Goal: Information Seeking & Learning: Find specific fact

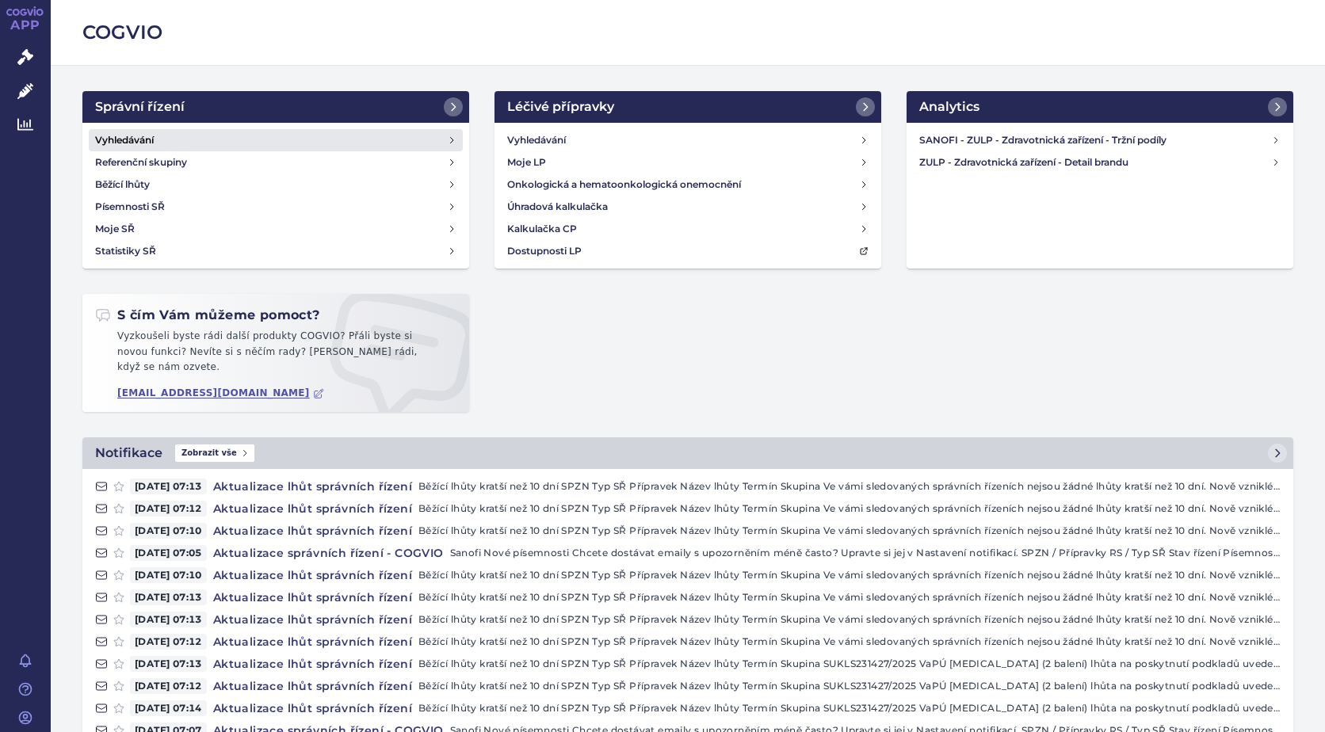
click at [109, 141] on h4 "Vyhledávání" at bounding box center [124, 140] width 59 height 16
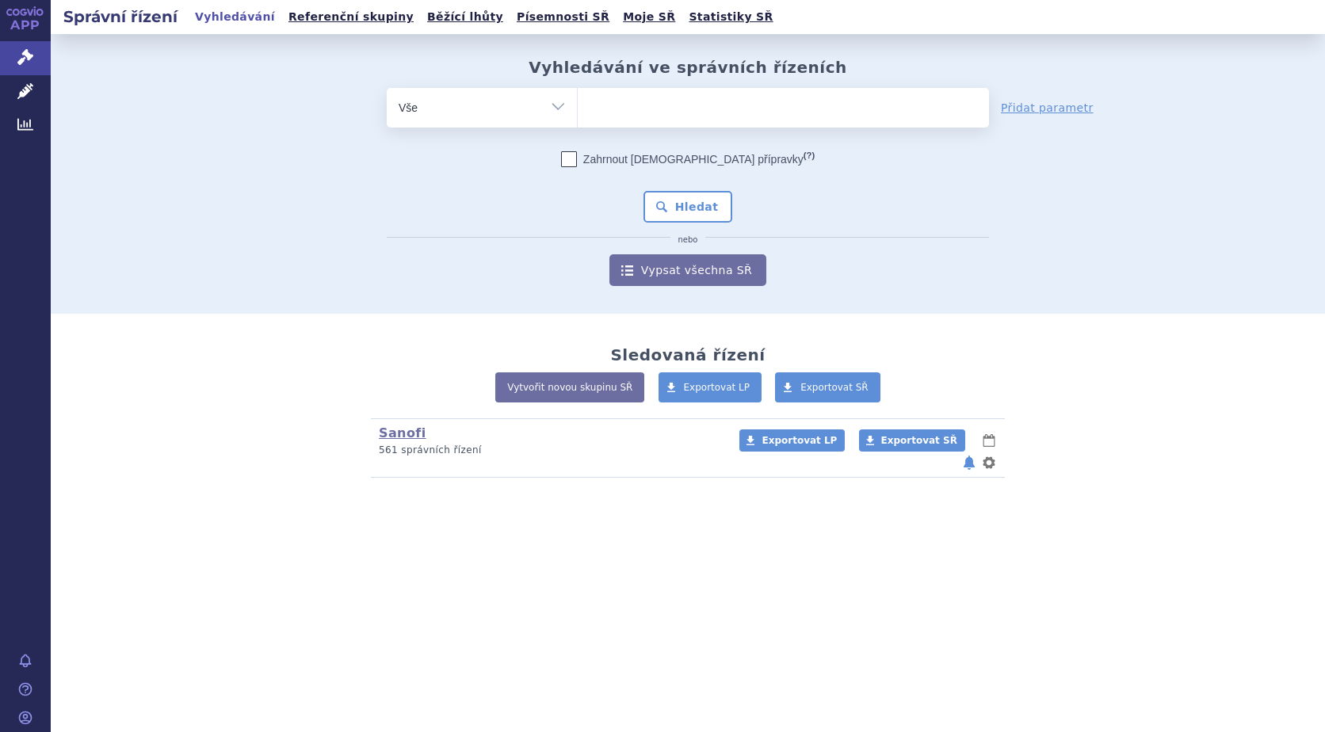
click at [663, 109] on ul at bounding box center [783, 104] width 411 height 33
click at [578, 109] on select at bounding box center [577, 107] width 1 height 40
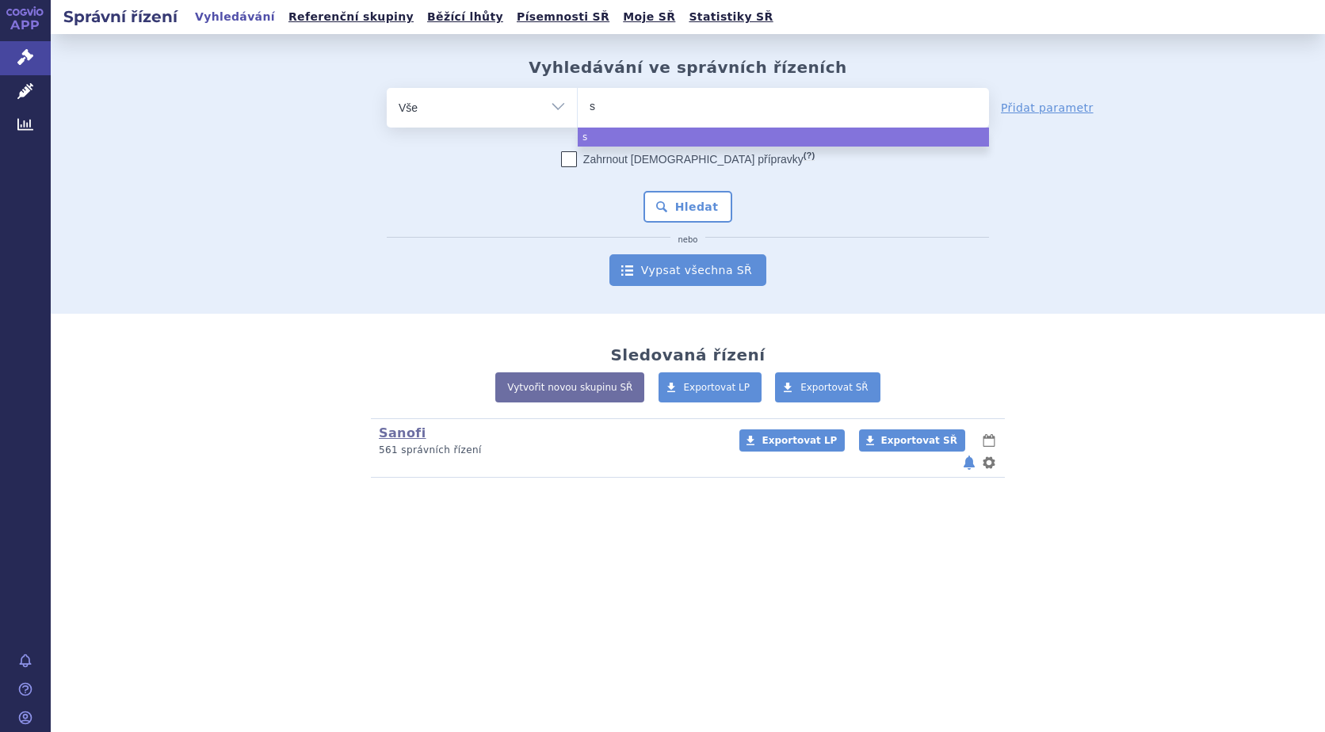
type input "sa"
type input "sar"
type input "sarc"
type input "sarclis"
type input "sarclisa"
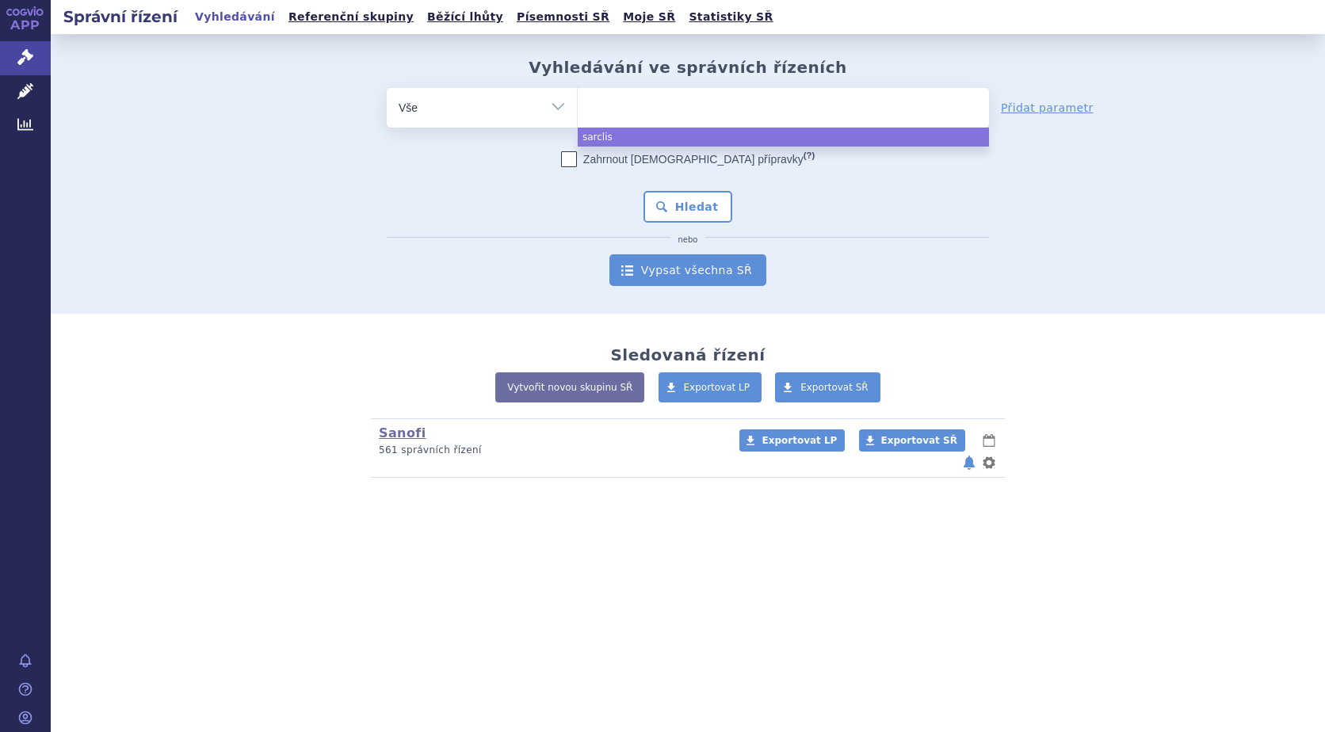
select select "sarclisa"
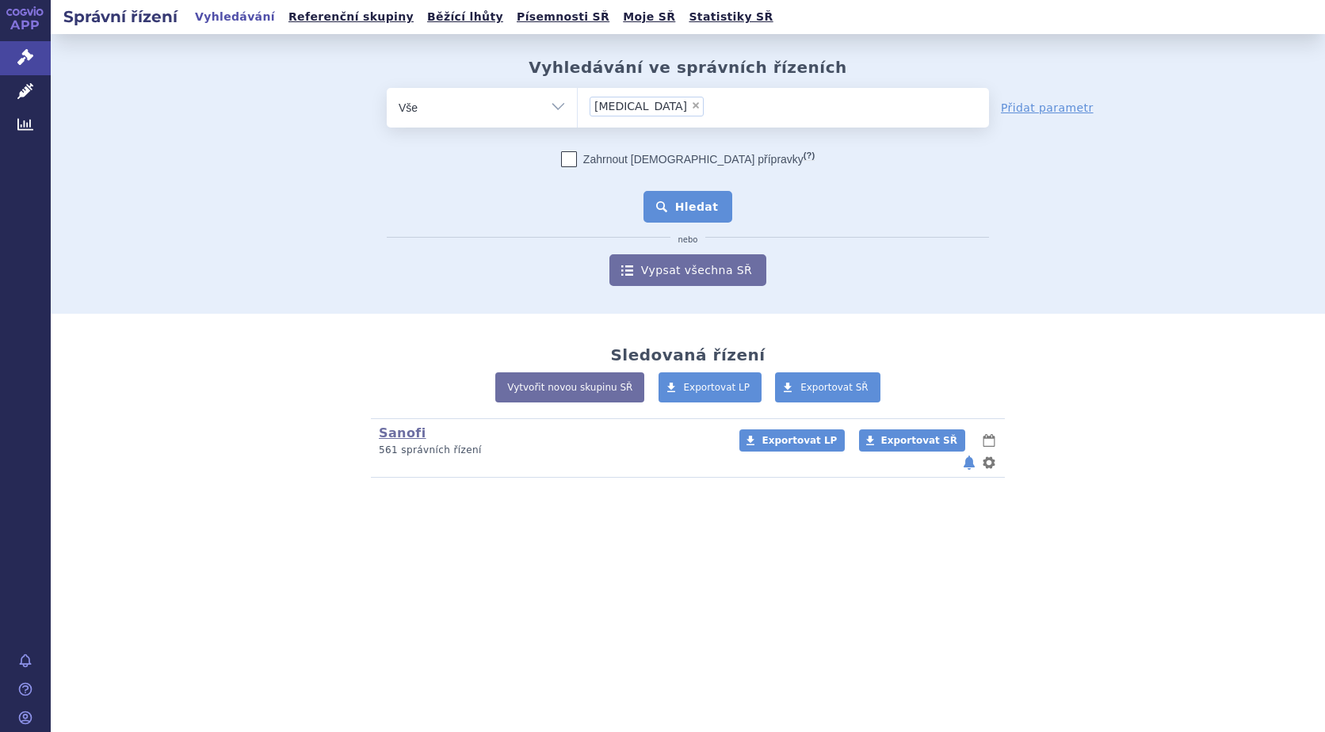
click at [709, 216] on button "Hledat" at bounding box center [689, 207] width 90 height 32
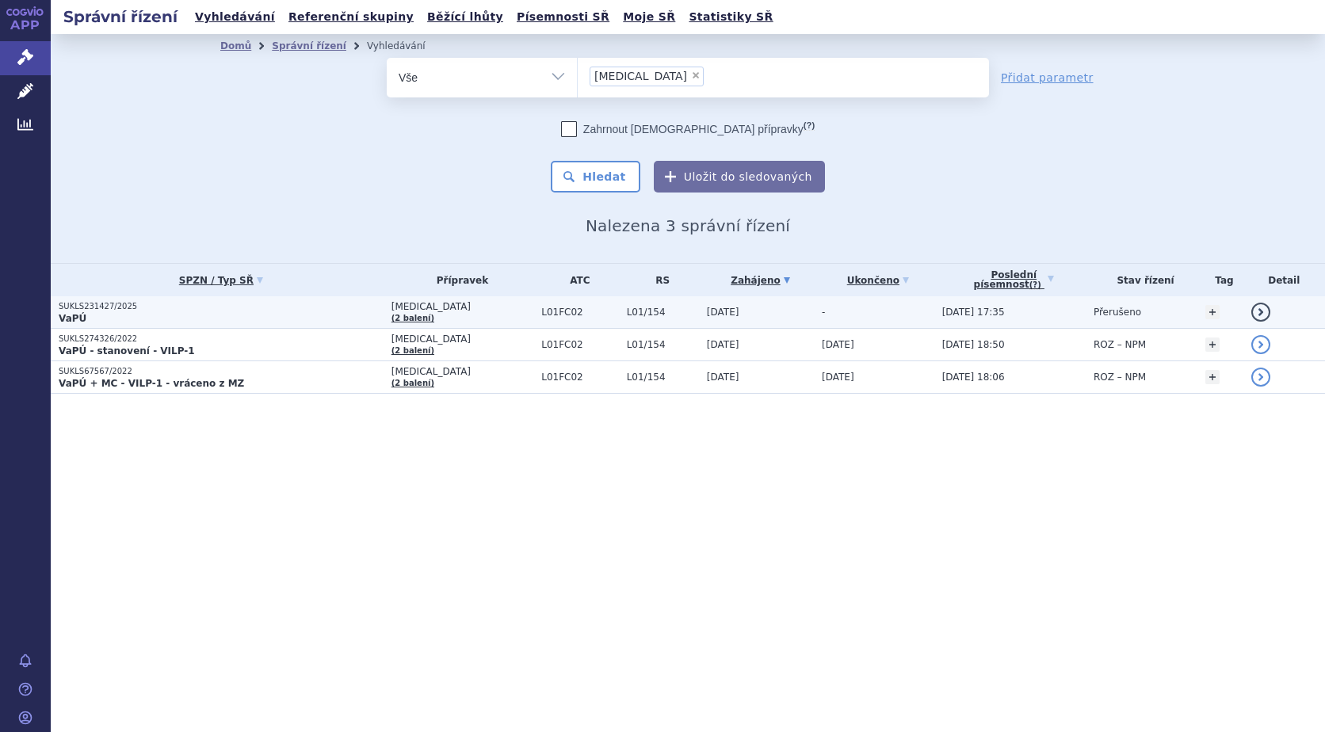
click at [1259, 313] on link "detail" at bounding box center [1260, 312] width 19 height 19
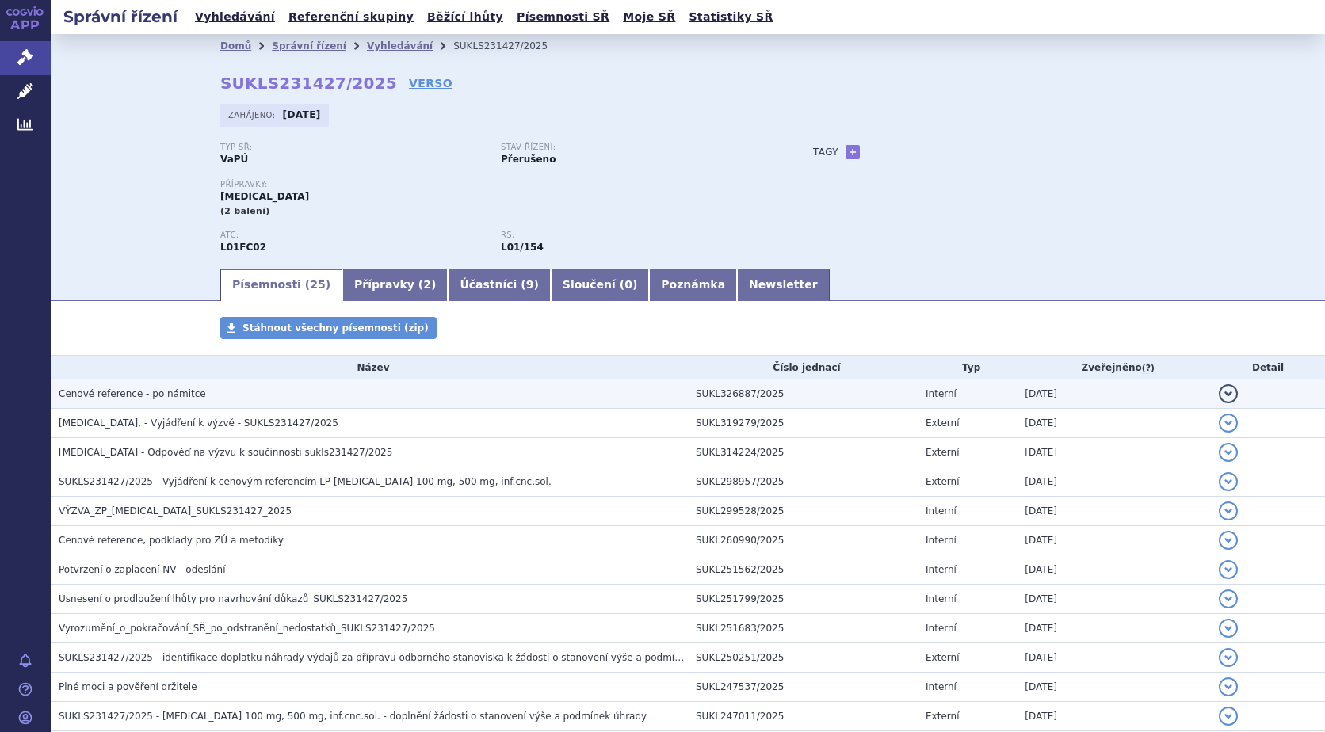
click at [1219, 392] on button "detail" at bounding box center [1228, 393] width 19 height 19
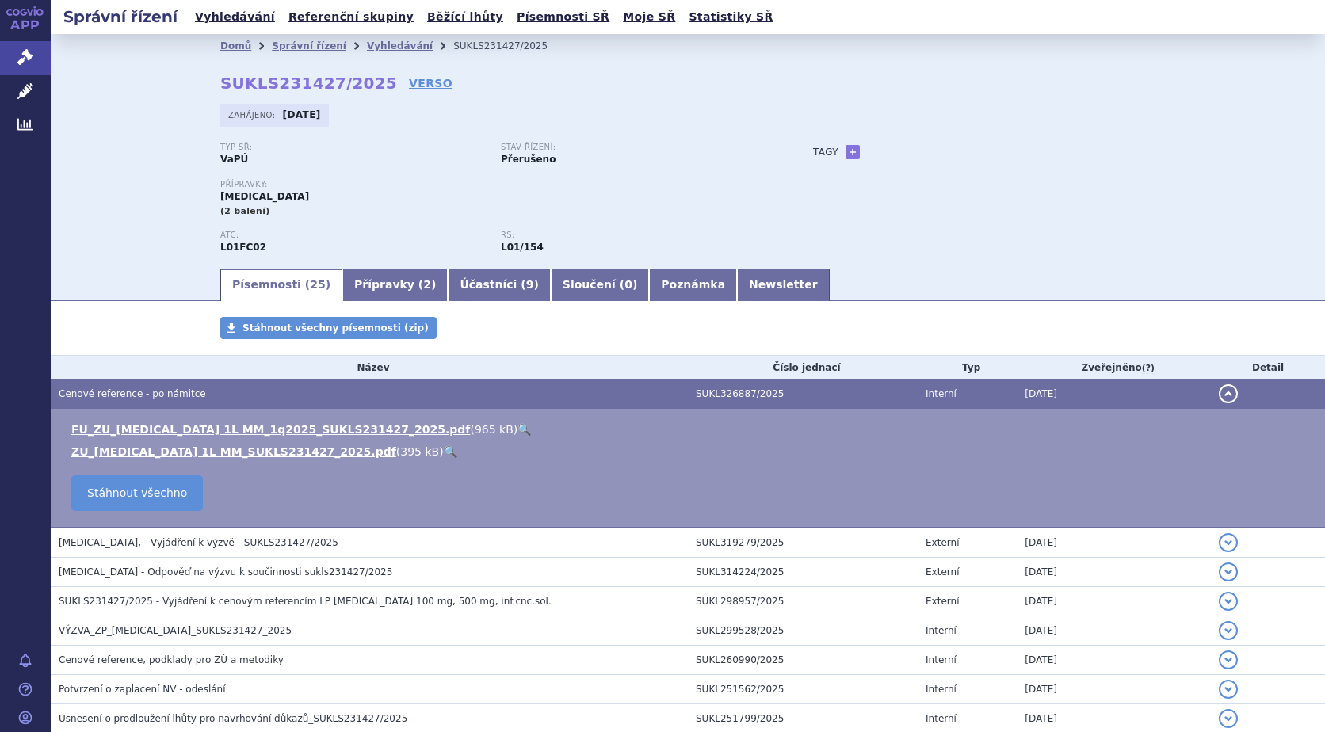
click at [518, 427] on link "🔍" at bounding box center [524, 429] width 13 height 13
click at [444, 453] on link "🔍" at bounding box center [450, 451] width 13 height 13
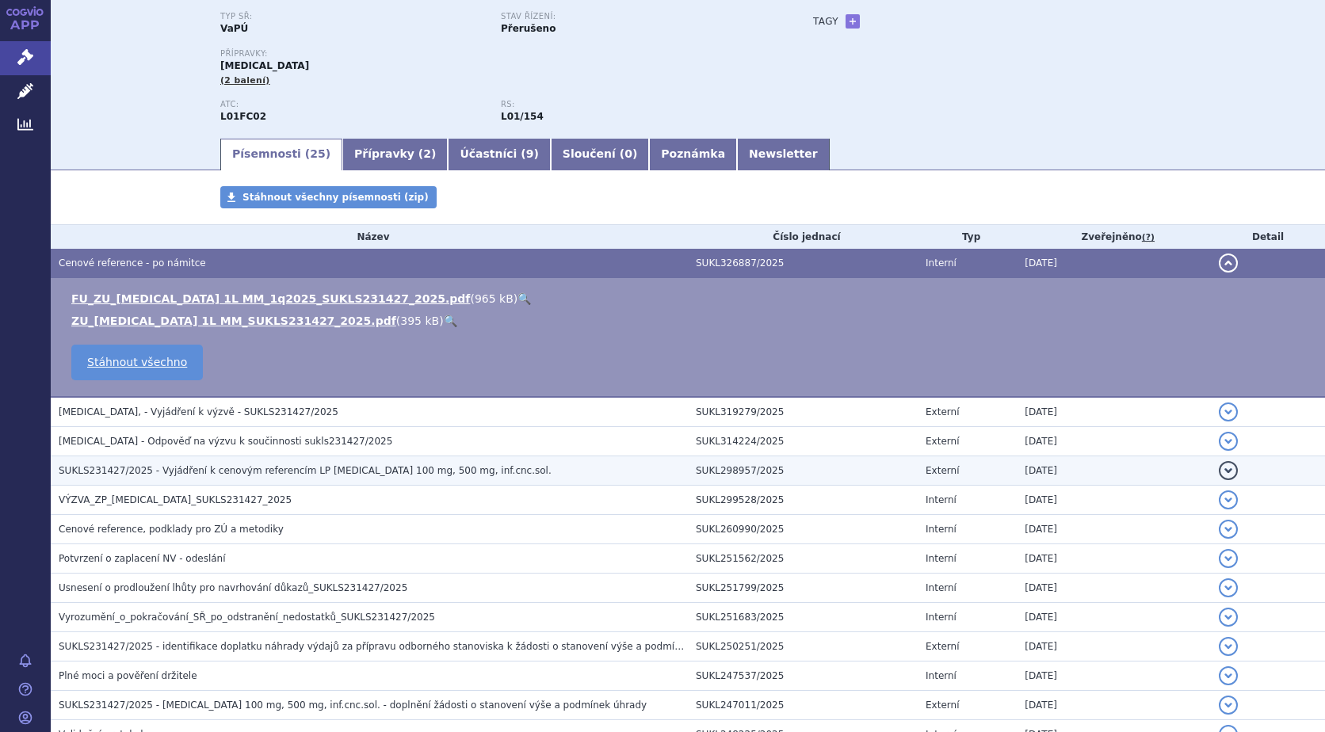
scroll to position [159, 0]
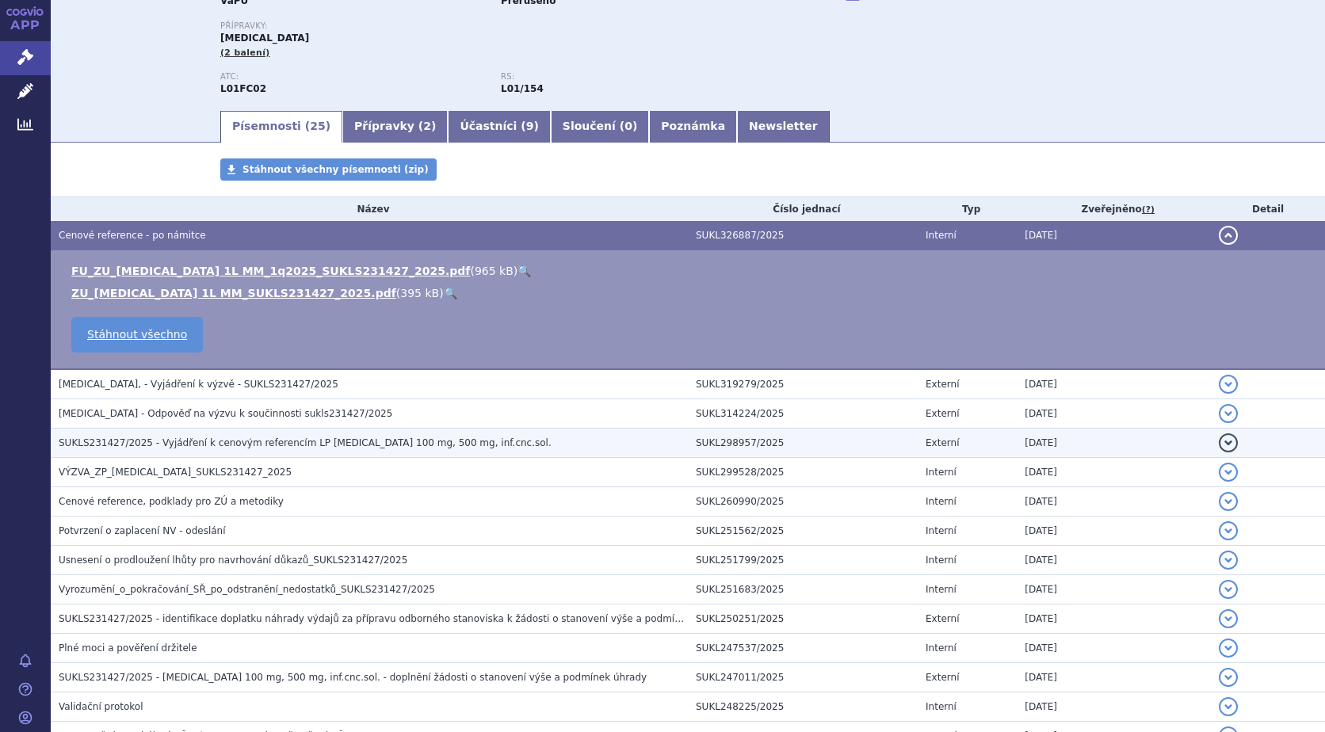
click at [1219, 445] on button "detail" at bounding box center [1228, 443] width 19 height 19
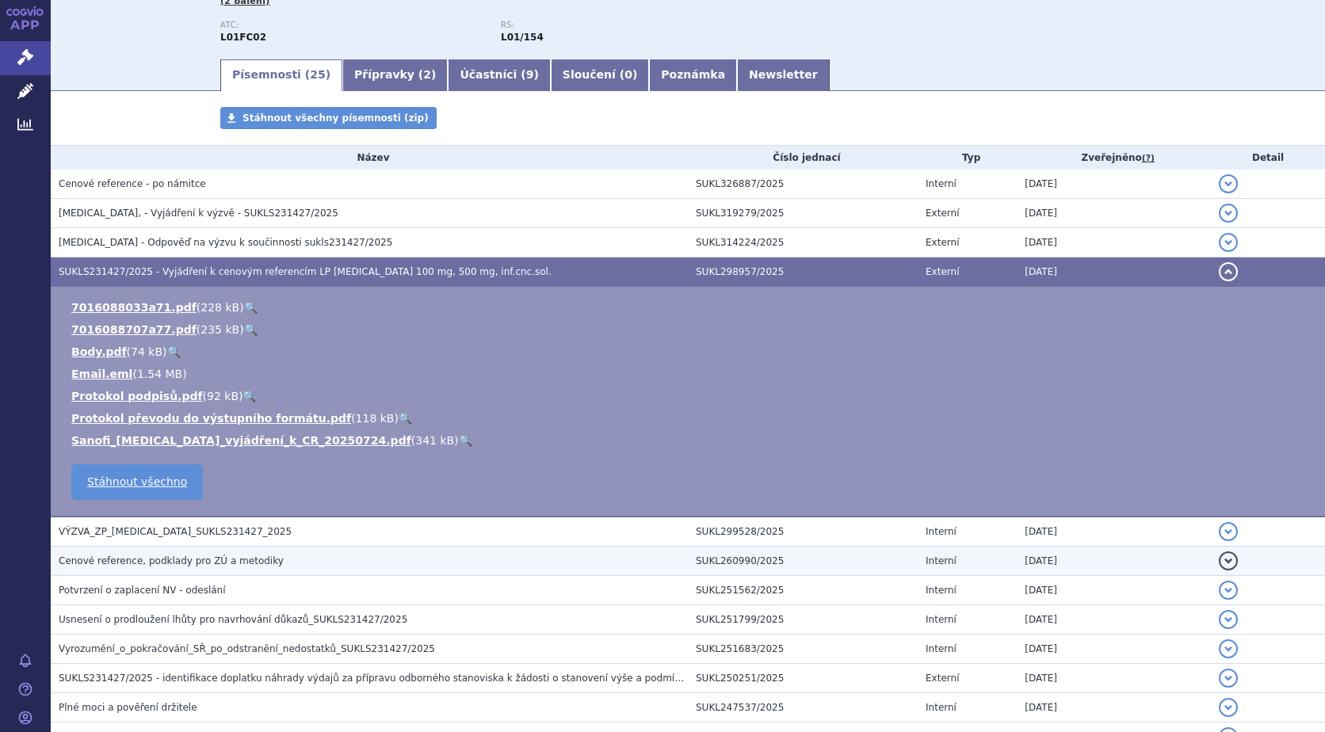
scroll to position [238, 0]
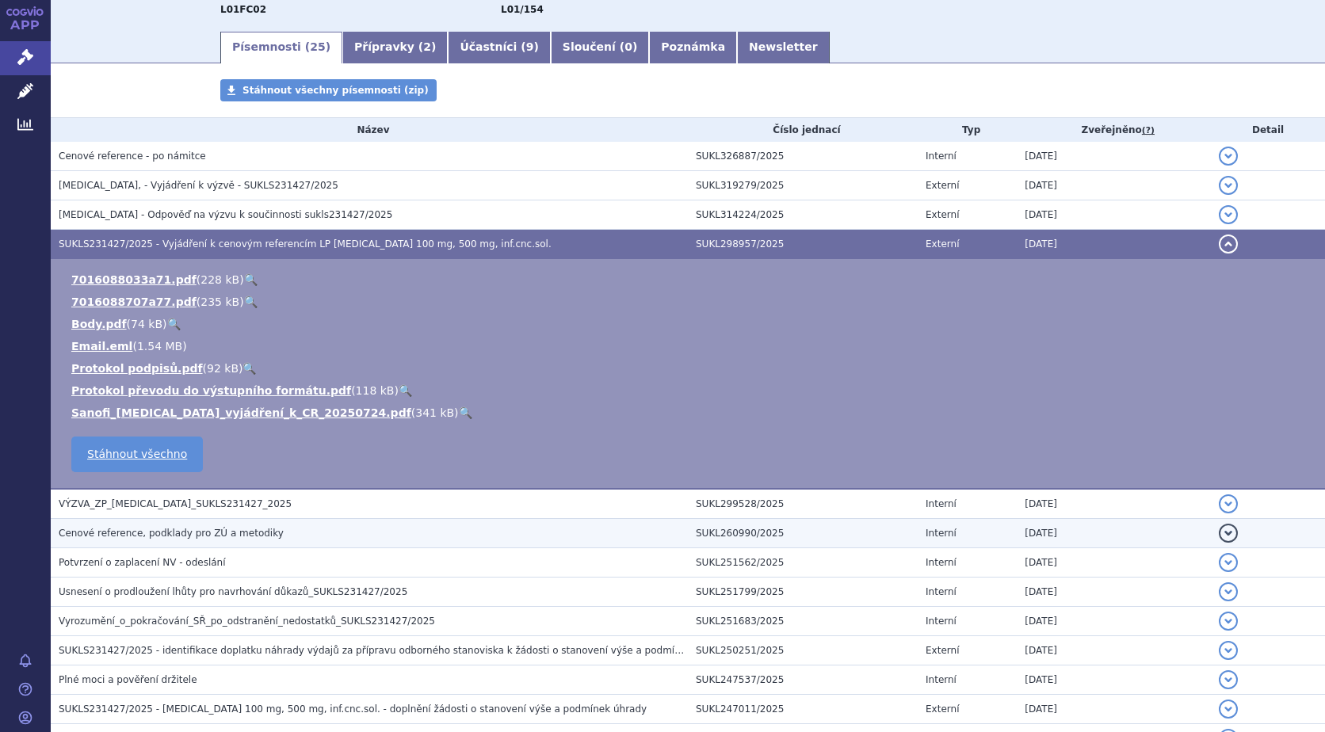
click at [1221, 536] on button "detail" at bounding box center [1228, 533] width 19 height 19
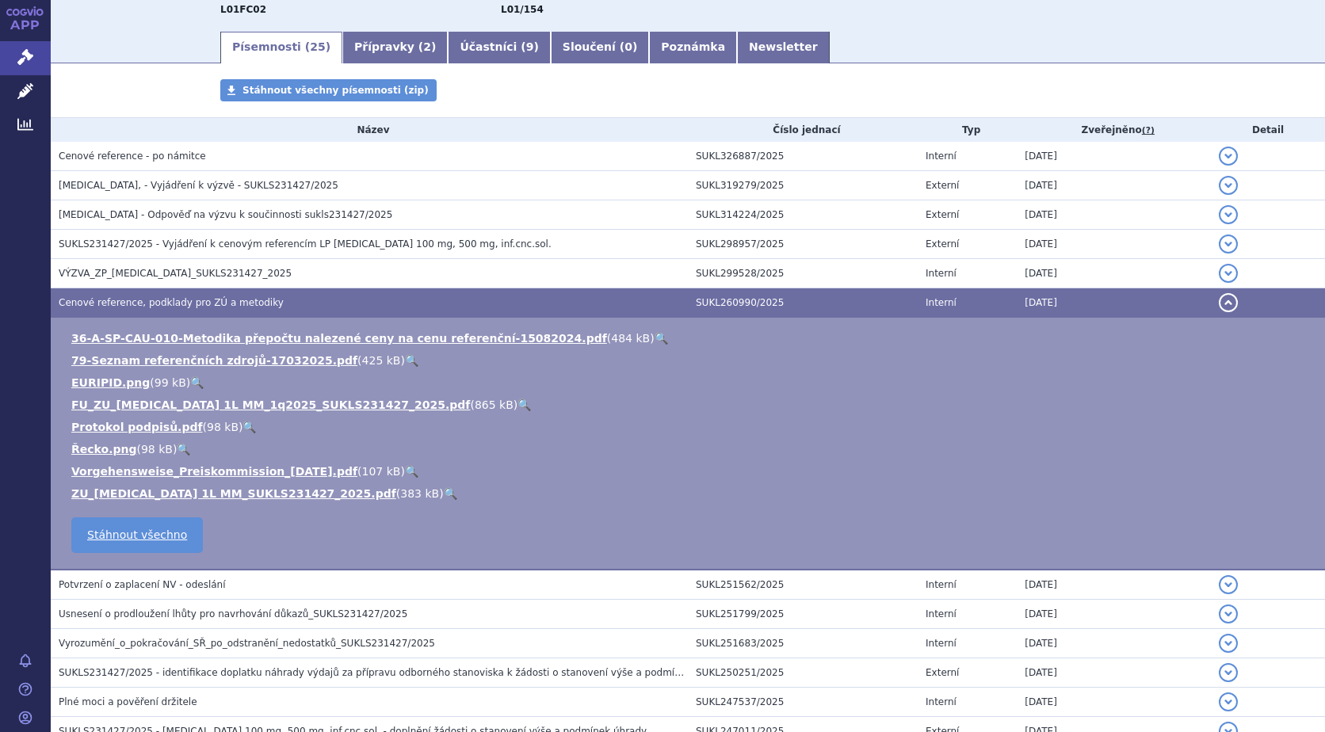
click at [518, 405] on link "🔍" at bounding box center [524, 405] width 13 height 13
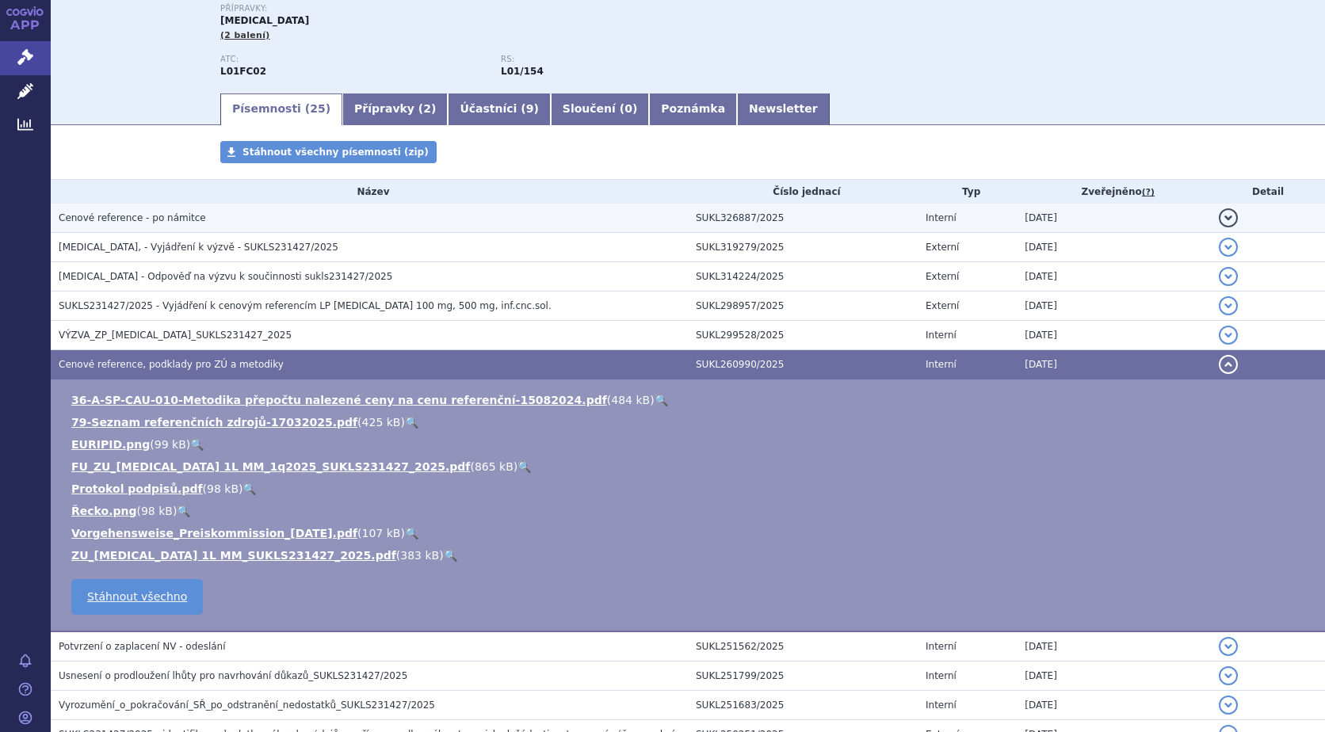
scroll to position [79, 0]
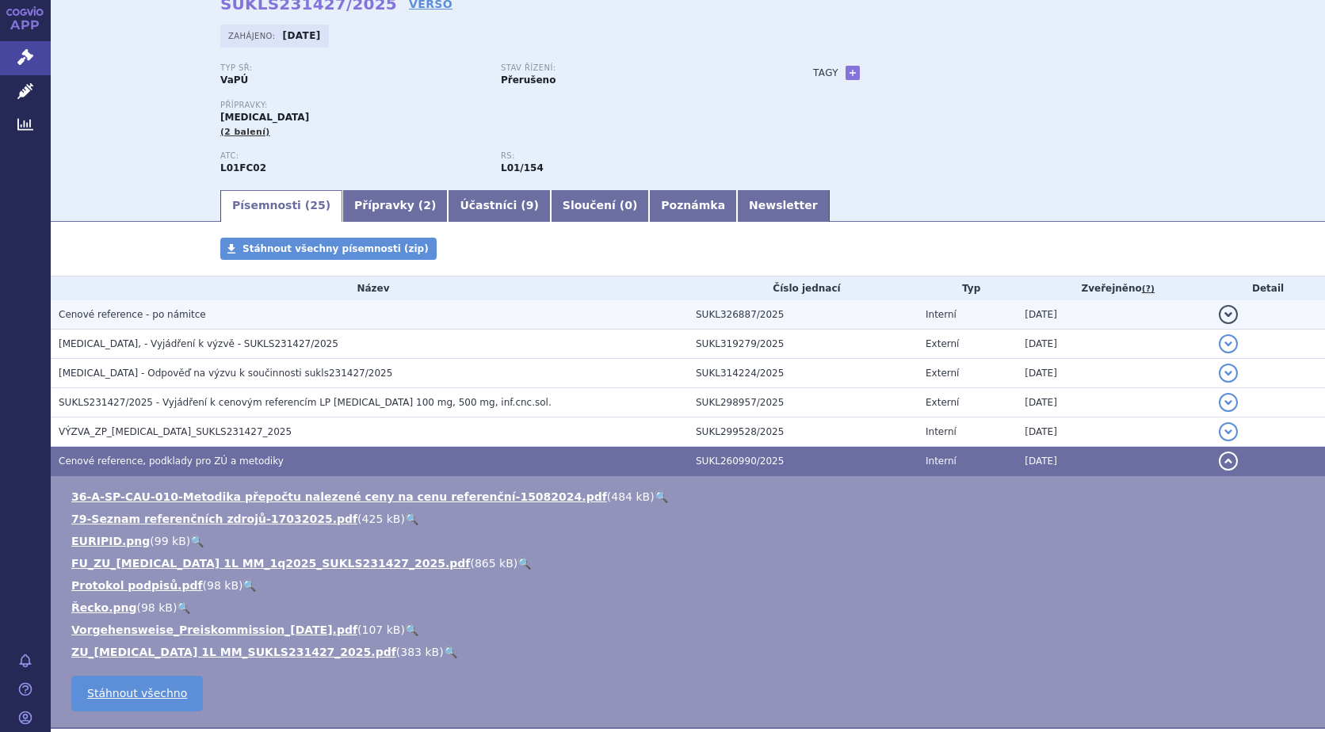
click at [1219, 315] on button "detail" at bounding box center [1228, 314] width 19 height 19
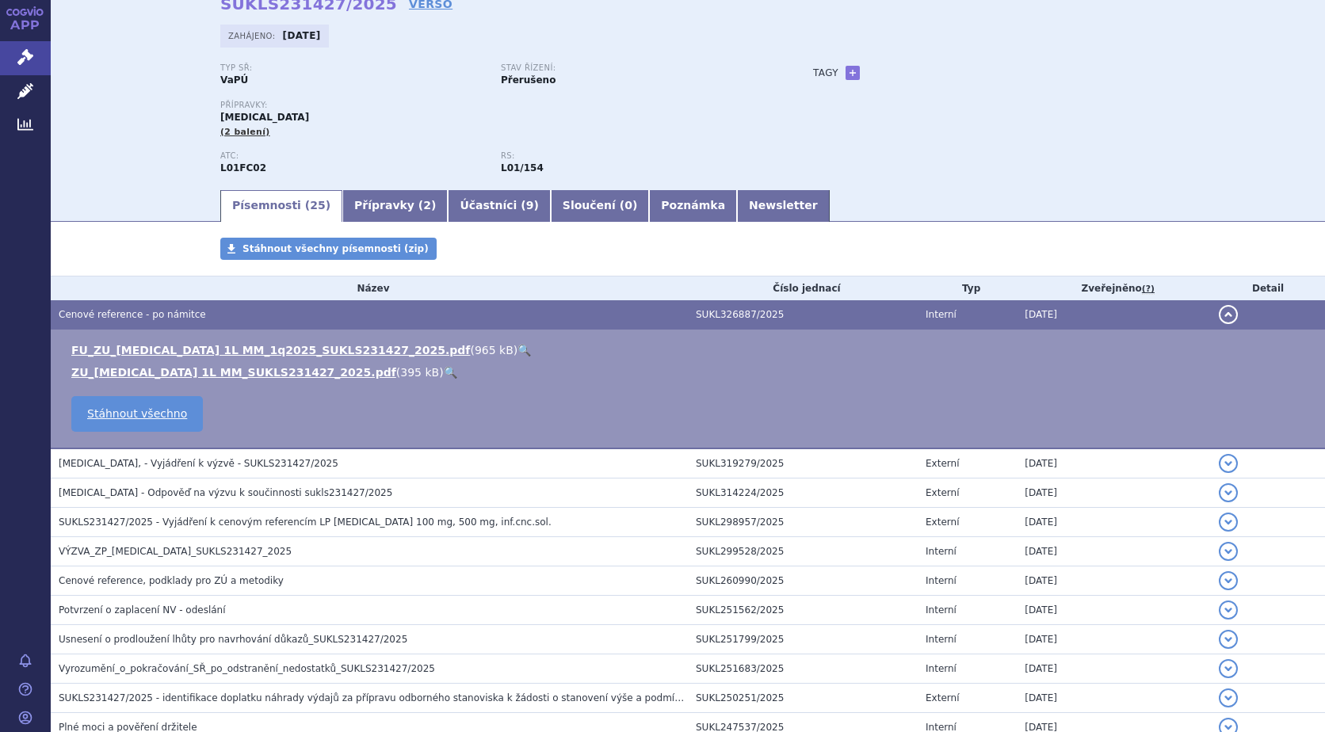
click at [518, 349] on link "🔍" at bounding box center [524, 350] width 13 height 13
